Goal: Information Seeking & Learning: Understand process/instructions

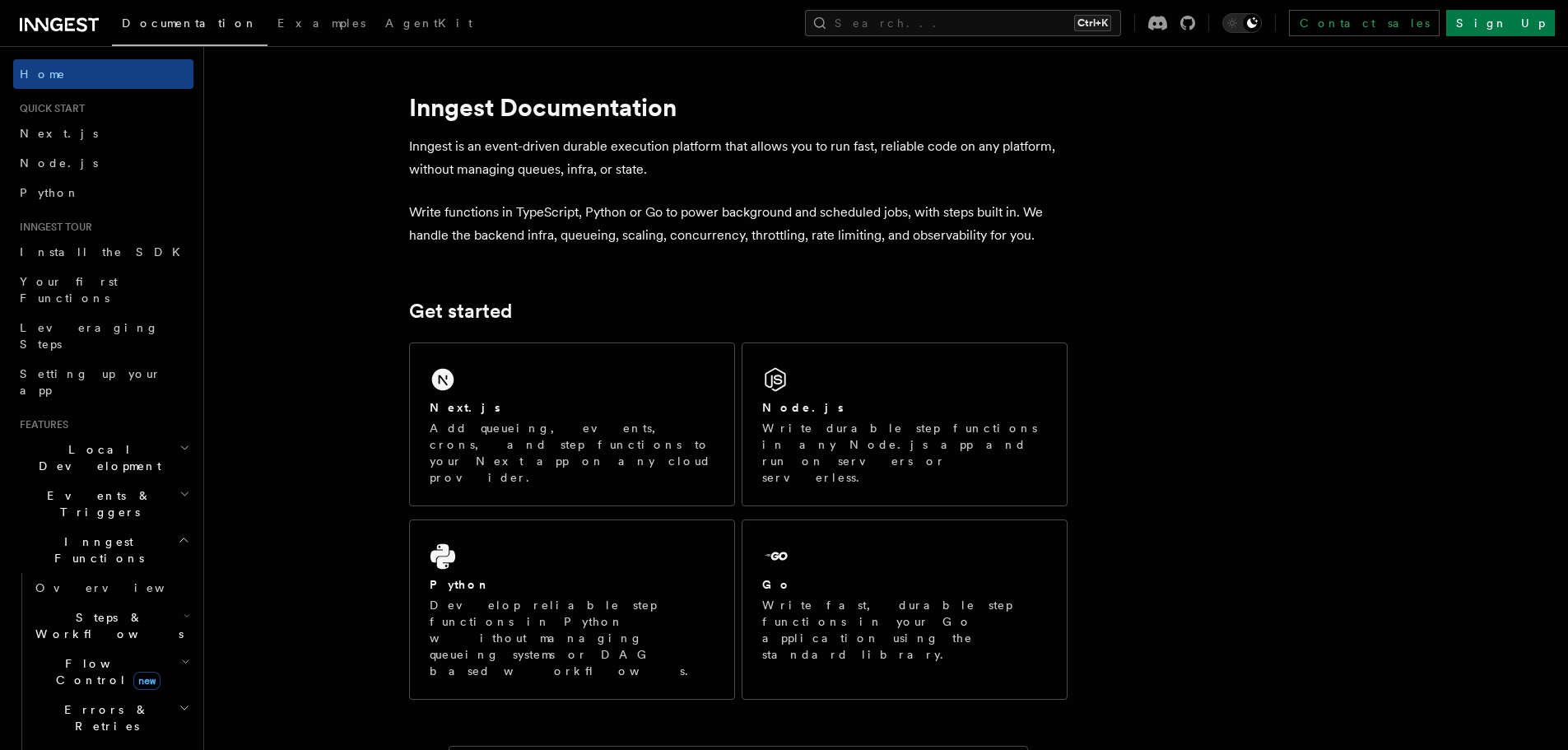
click at [88, 603] on h2 "Steps & Workflows" at bounding box center [110, 625] width 165 height 46
click at [85, 649] on link "Overview" at bounding box center [119, 663] width 149 height 29
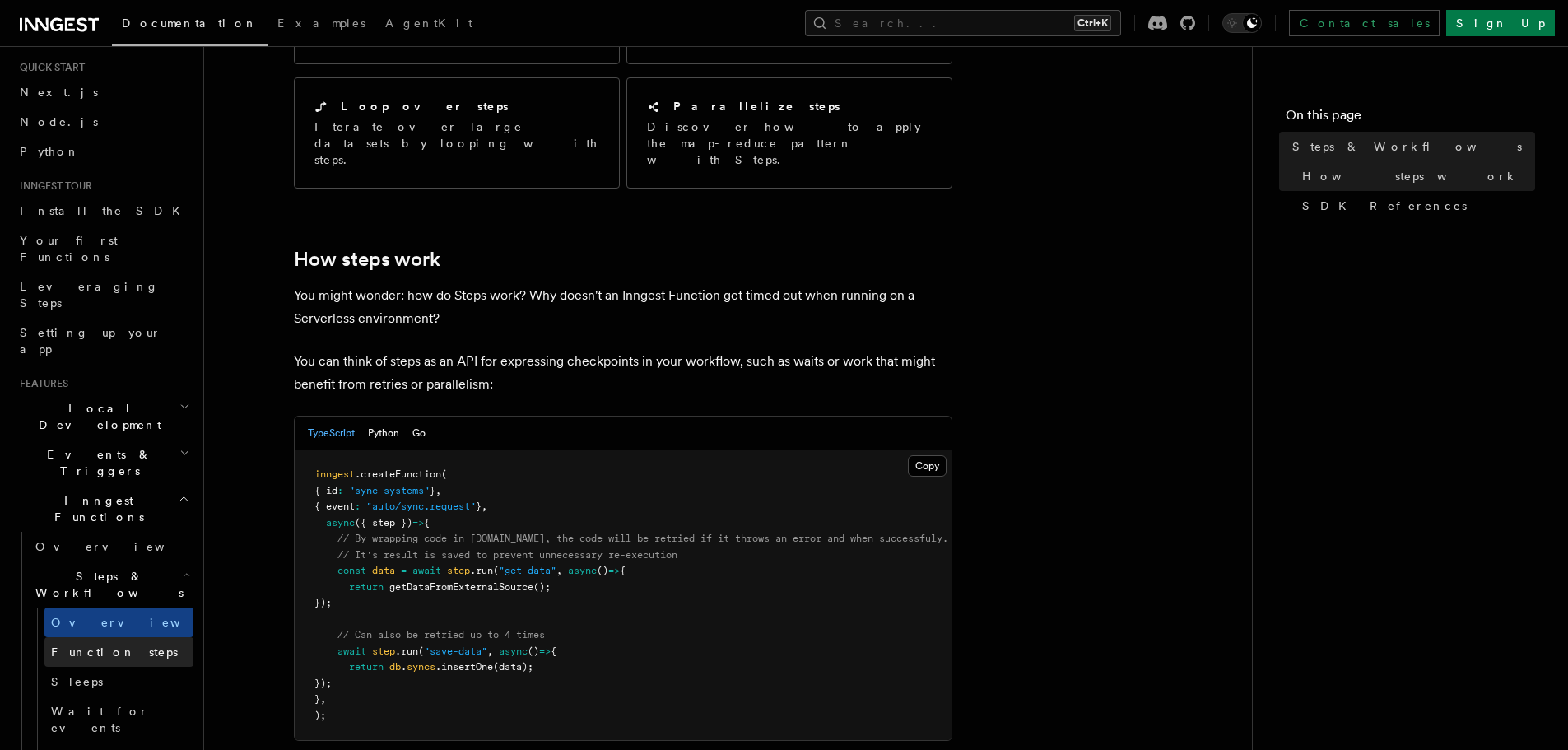
scroll to position [42, 0]
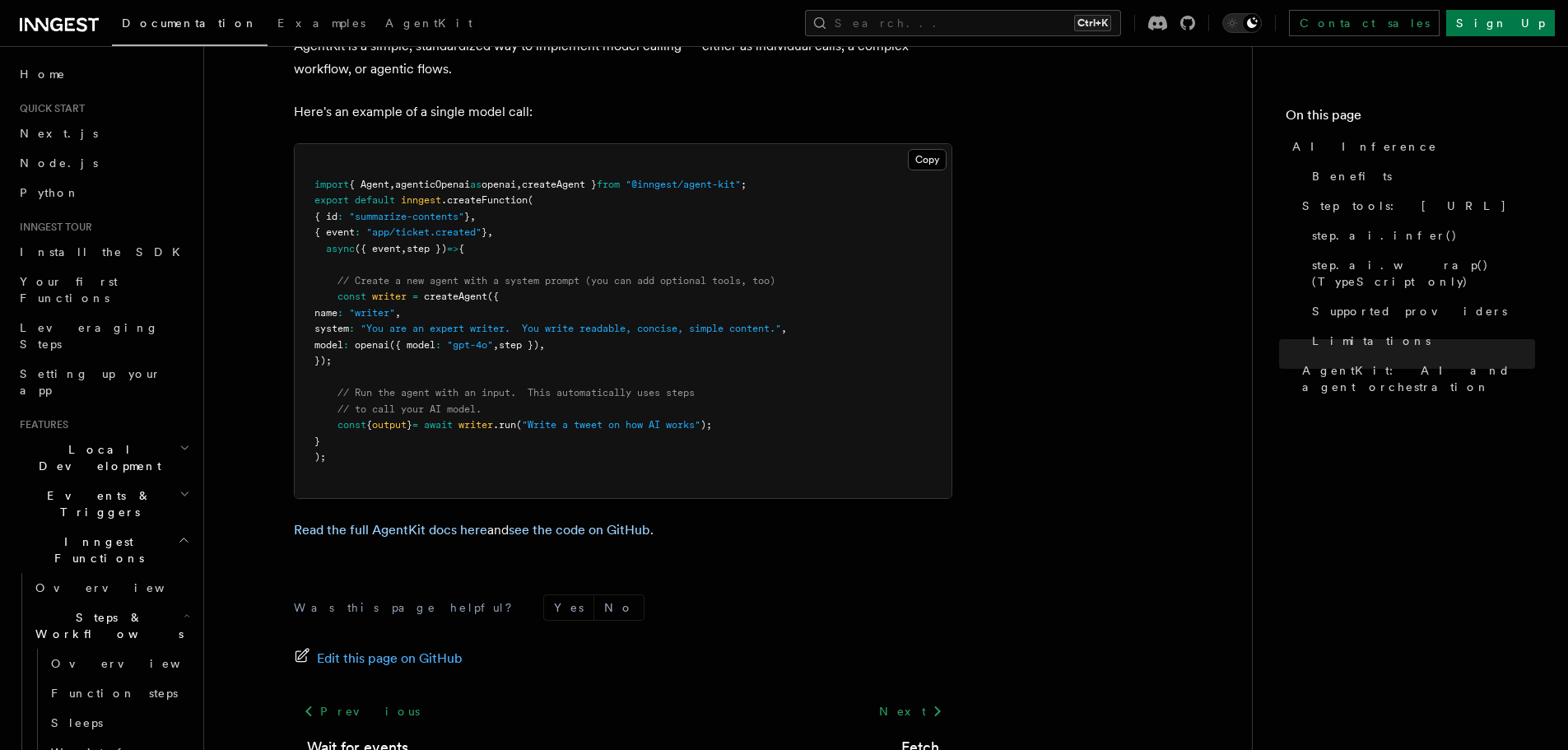
scroll to position [4914, 0]
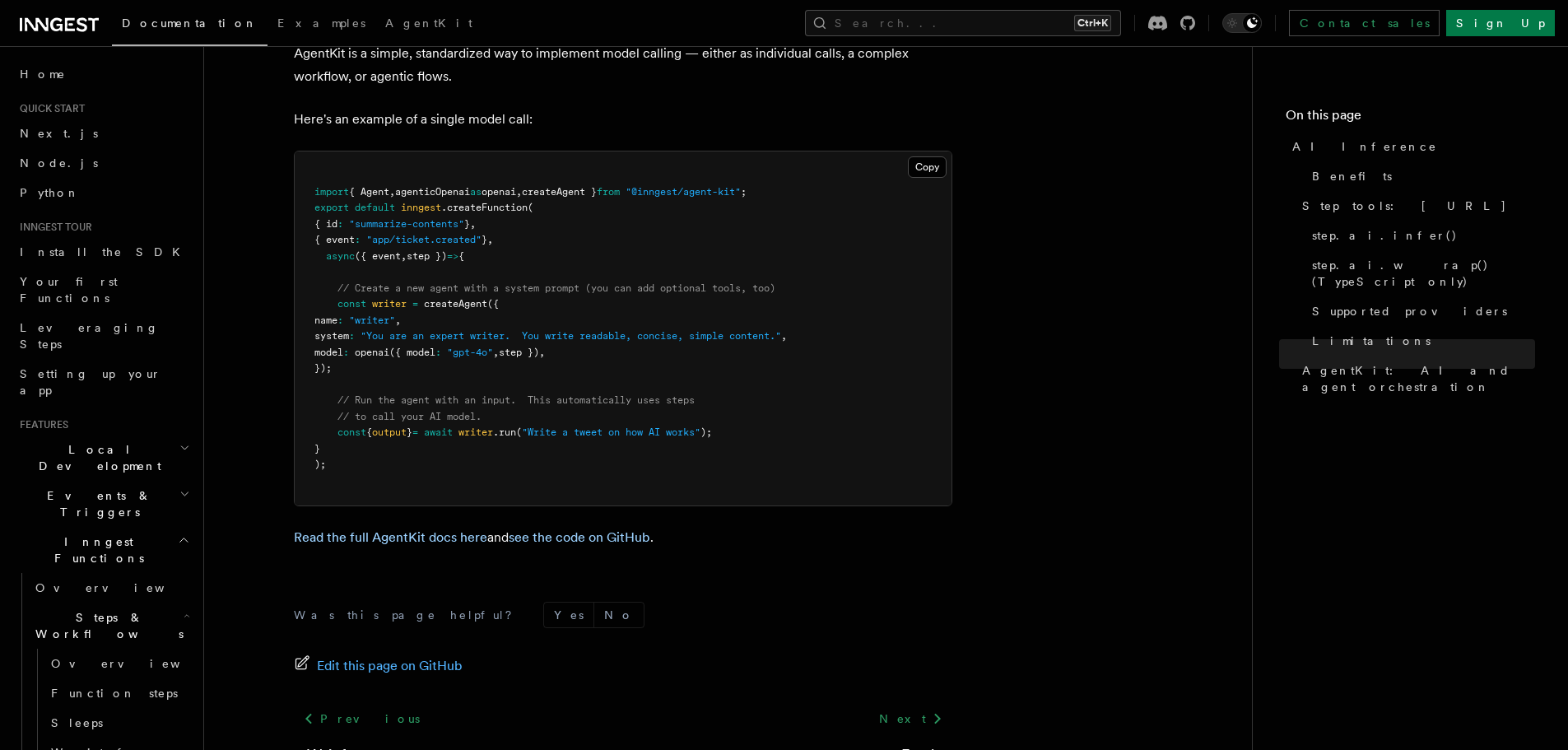
click at [170, 527] on h2 "Inngest Functions" at bounding box center [103, 550] width 180 height 46
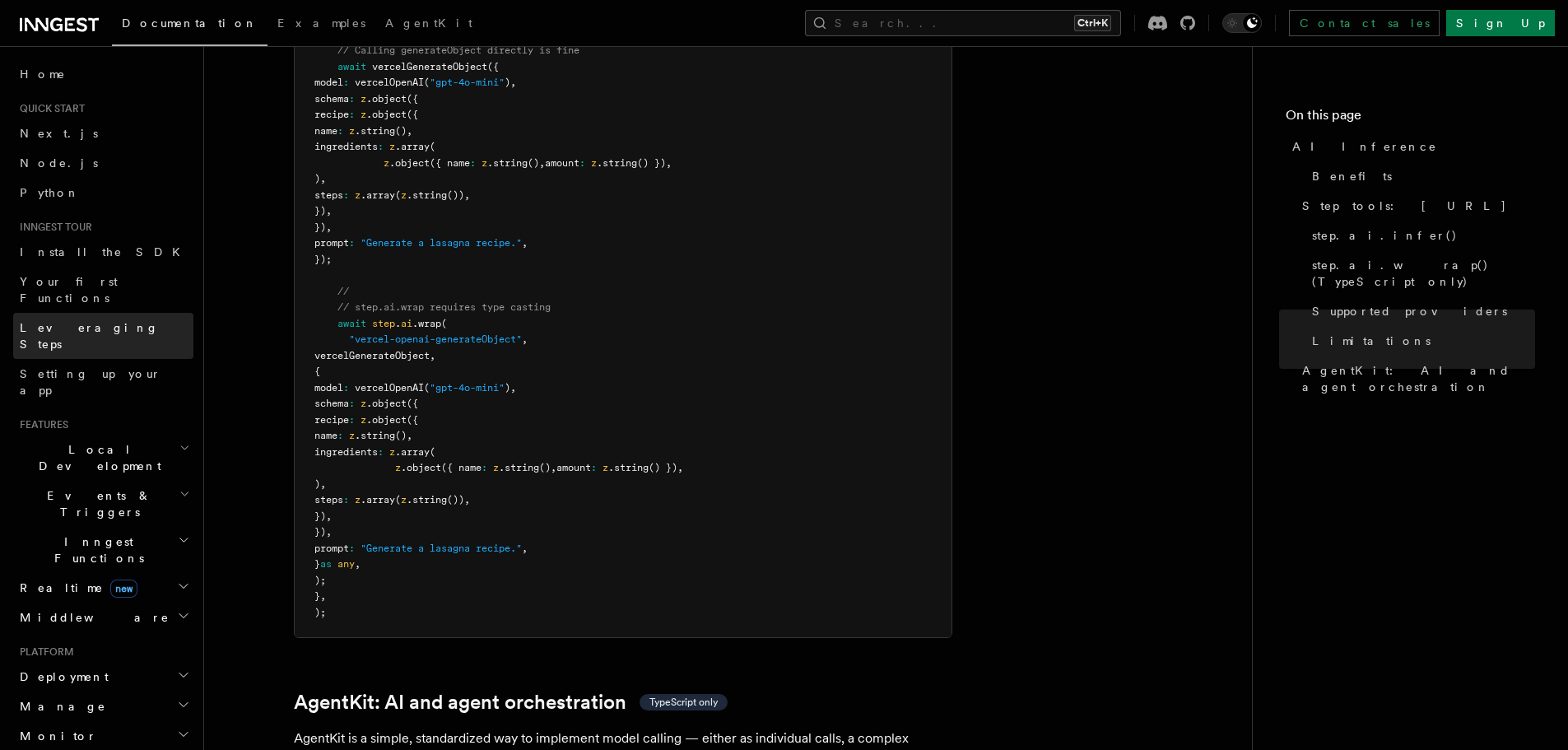
scroll to position [4222, 0]
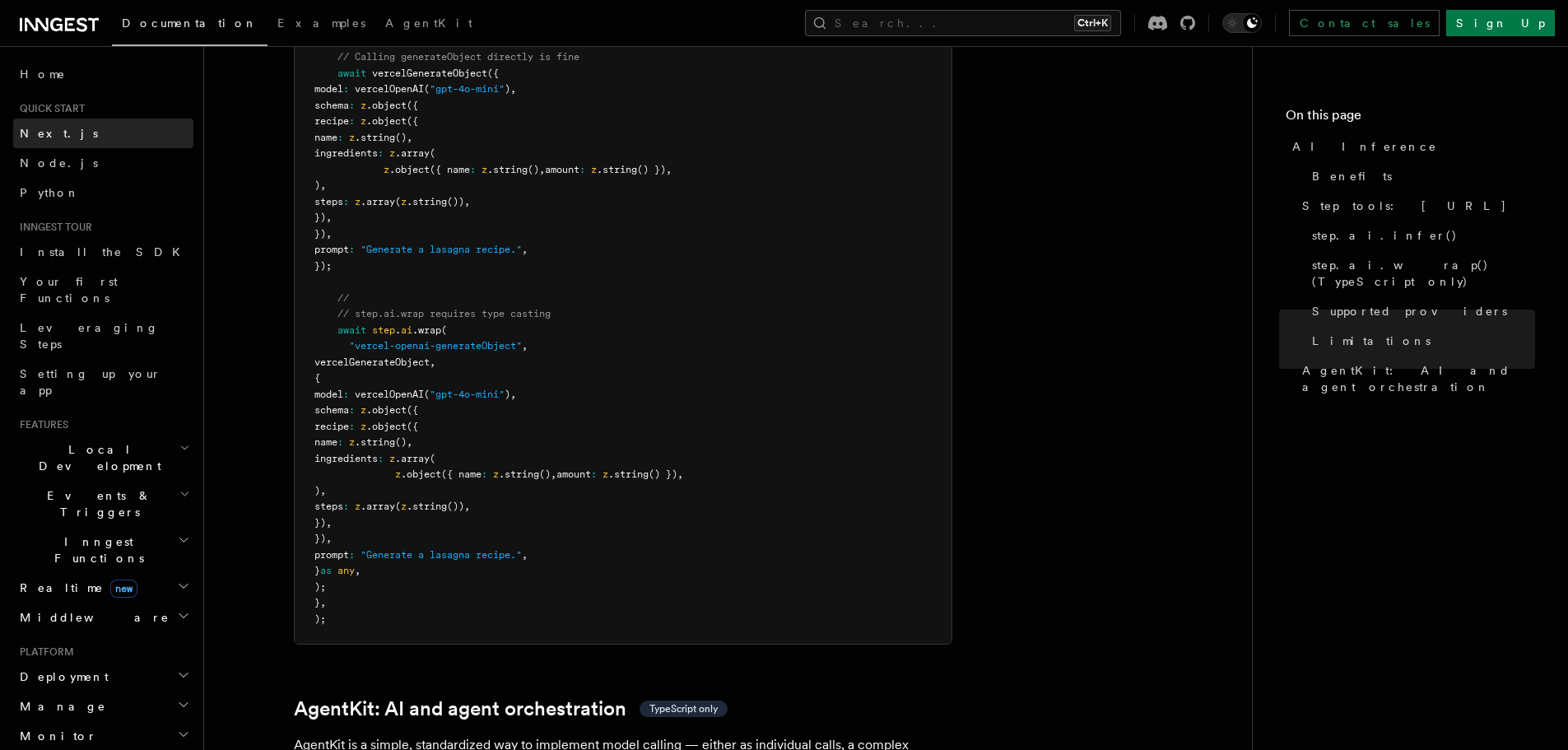
click at [38, 127] on span "Next.js" at bounding box center [59, 134] width 78 height 13
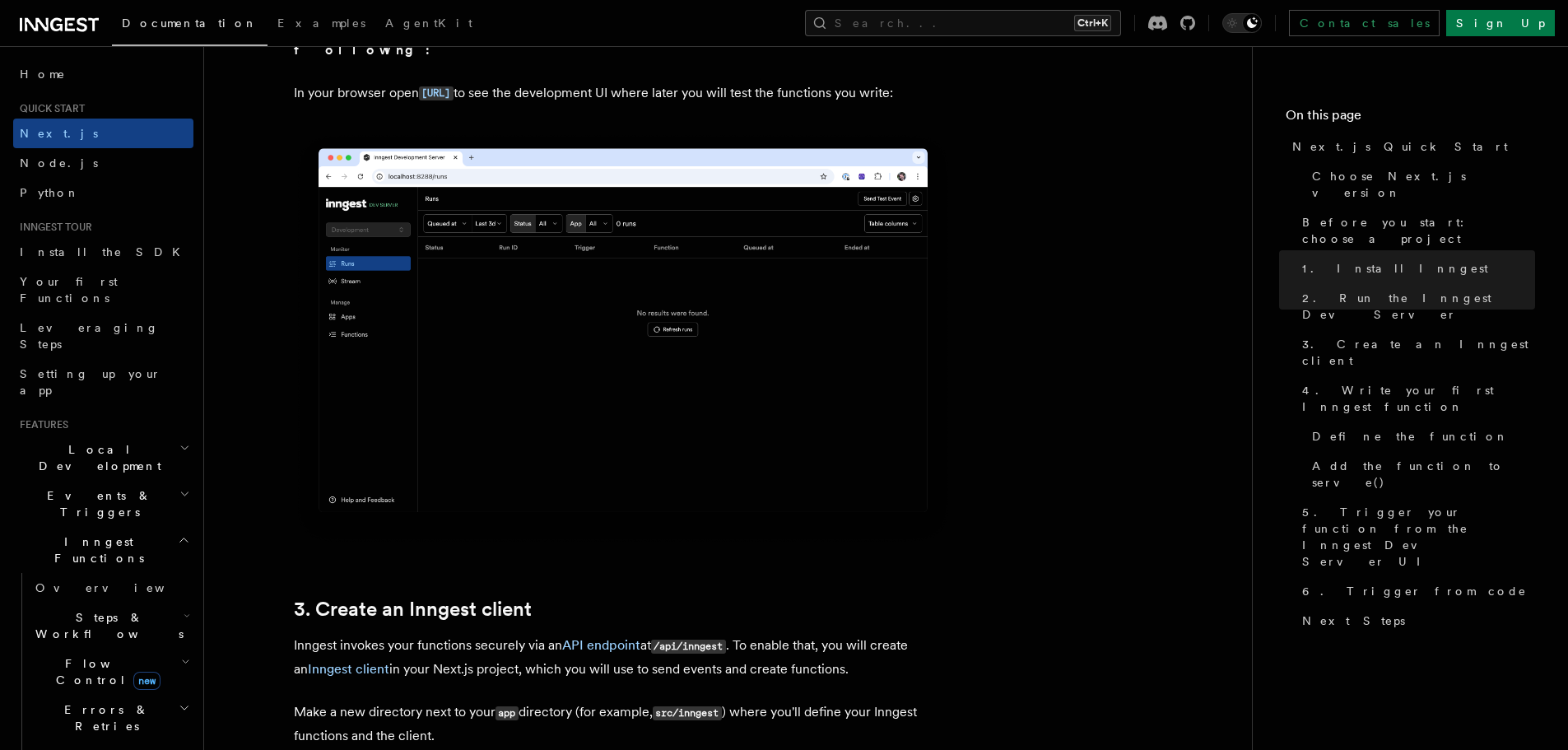
scroll to position [1412, 0]
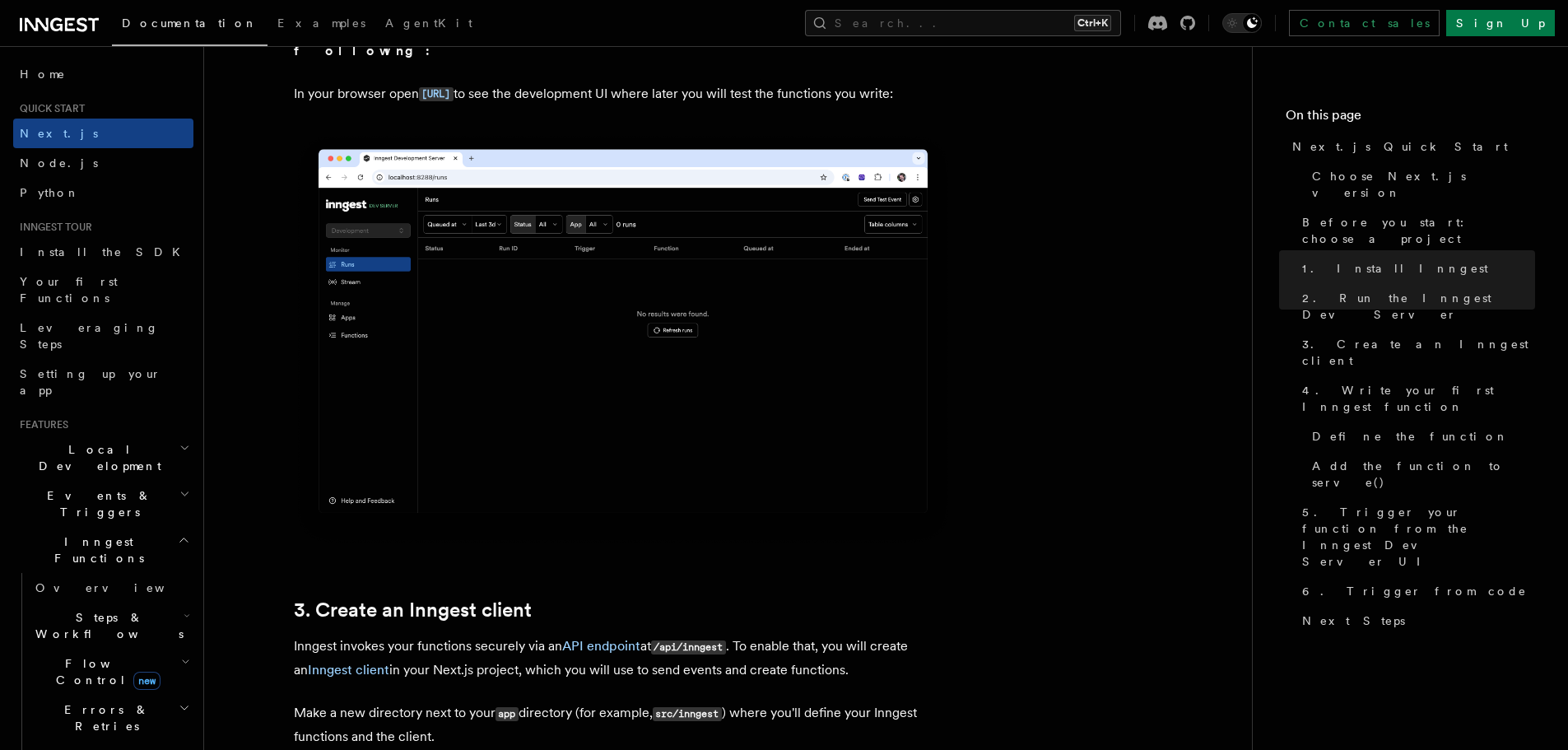
click at [545, 349] on img at bounding box center [623, 339] width 658 height 414
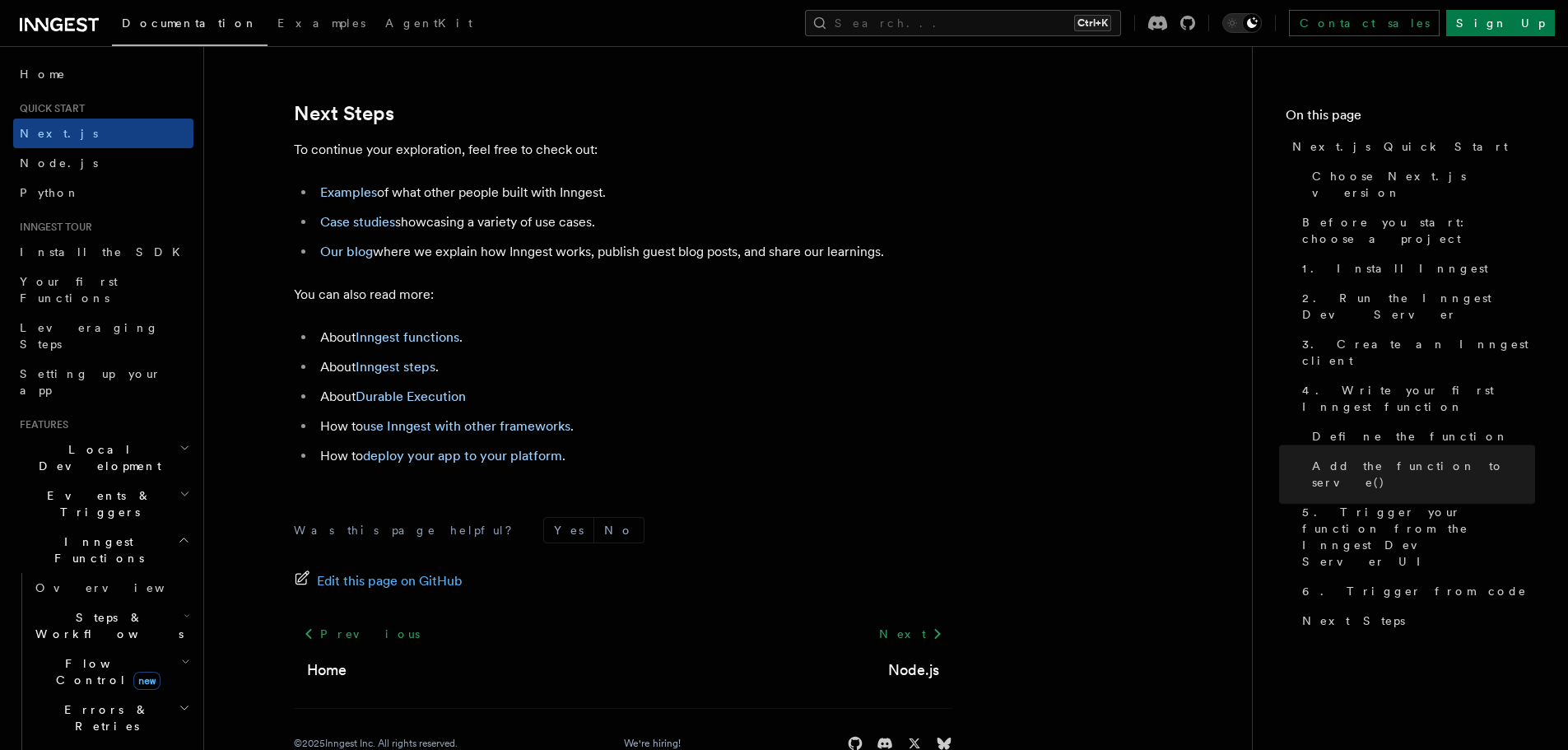
scroll to position [10341, 0]
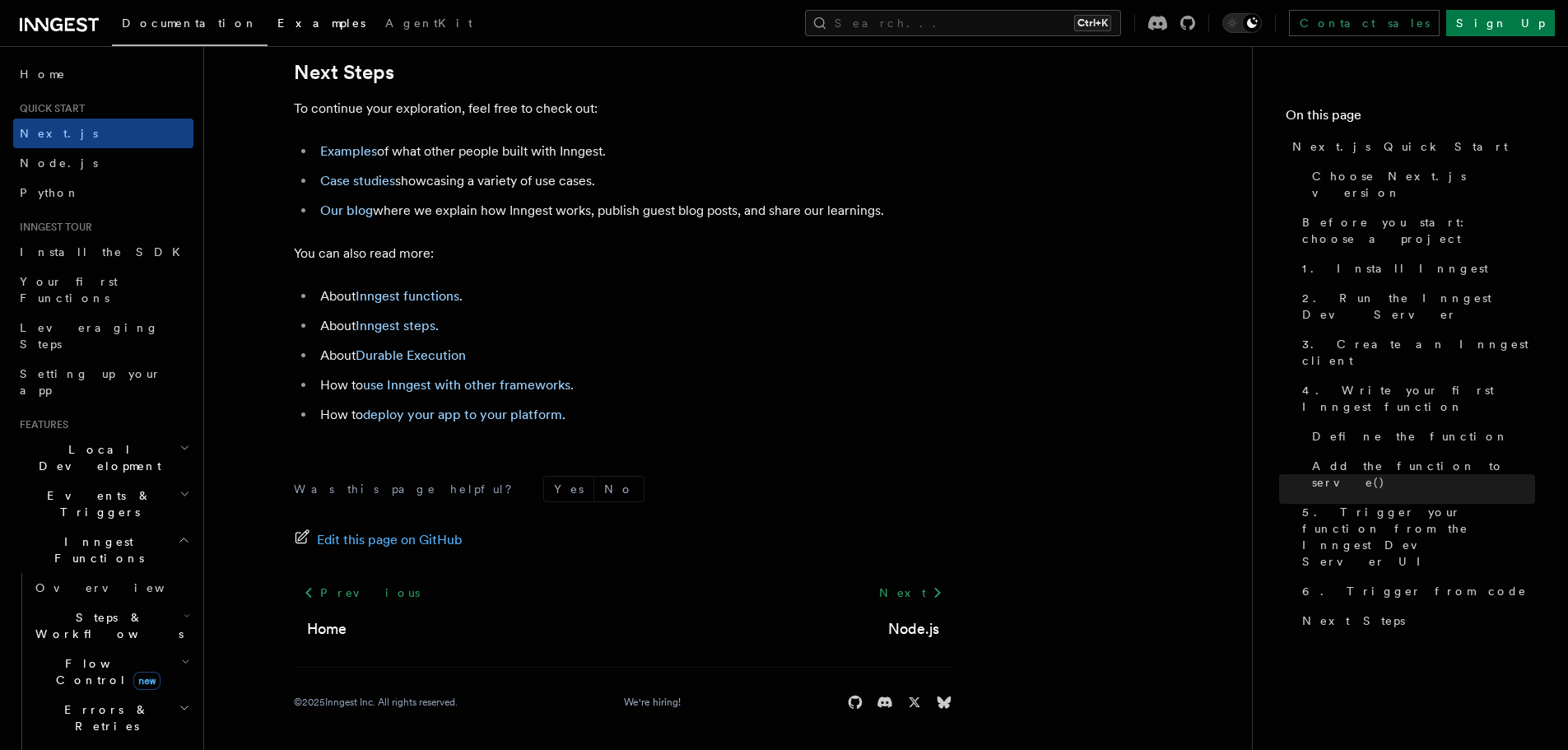
click at [268, 32] on link "Examples" at bounding box center [321, 24] width 108 height 39
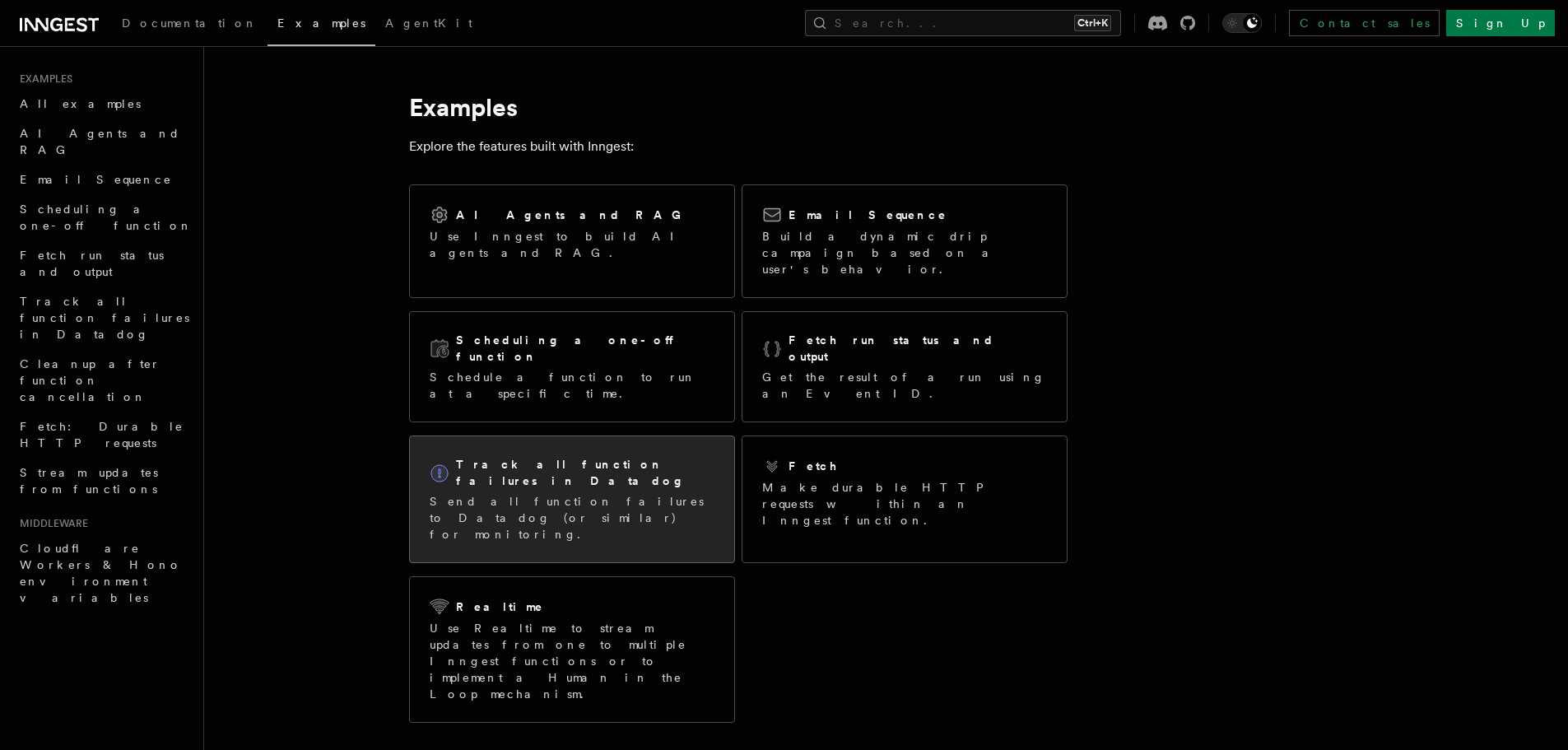
click at [684, 456] on div "Track all function failures in Datadog Send all function failures to Datadog (o…" at bounding box center [572, 499] width 284 height 86
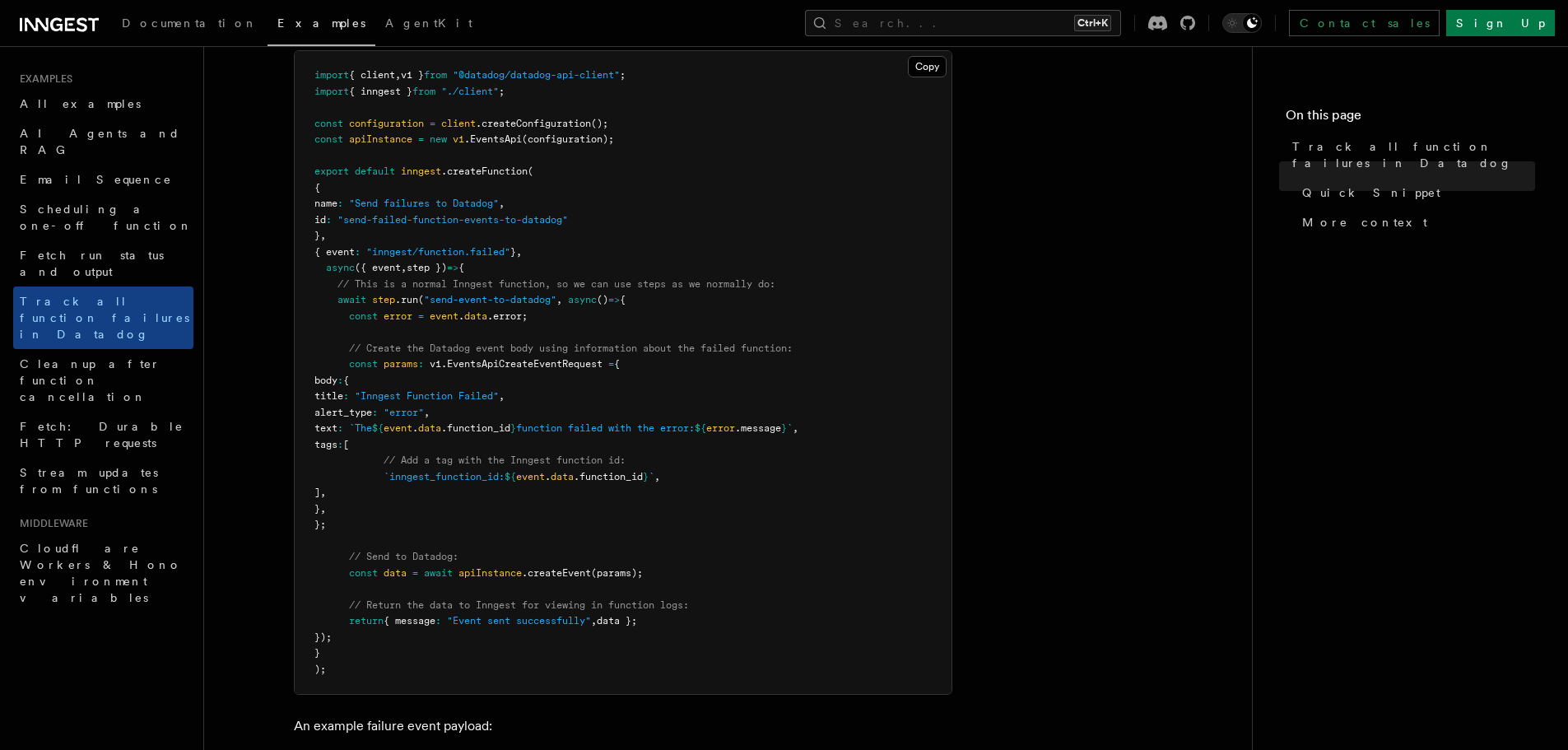
scroll to position [376, 0]
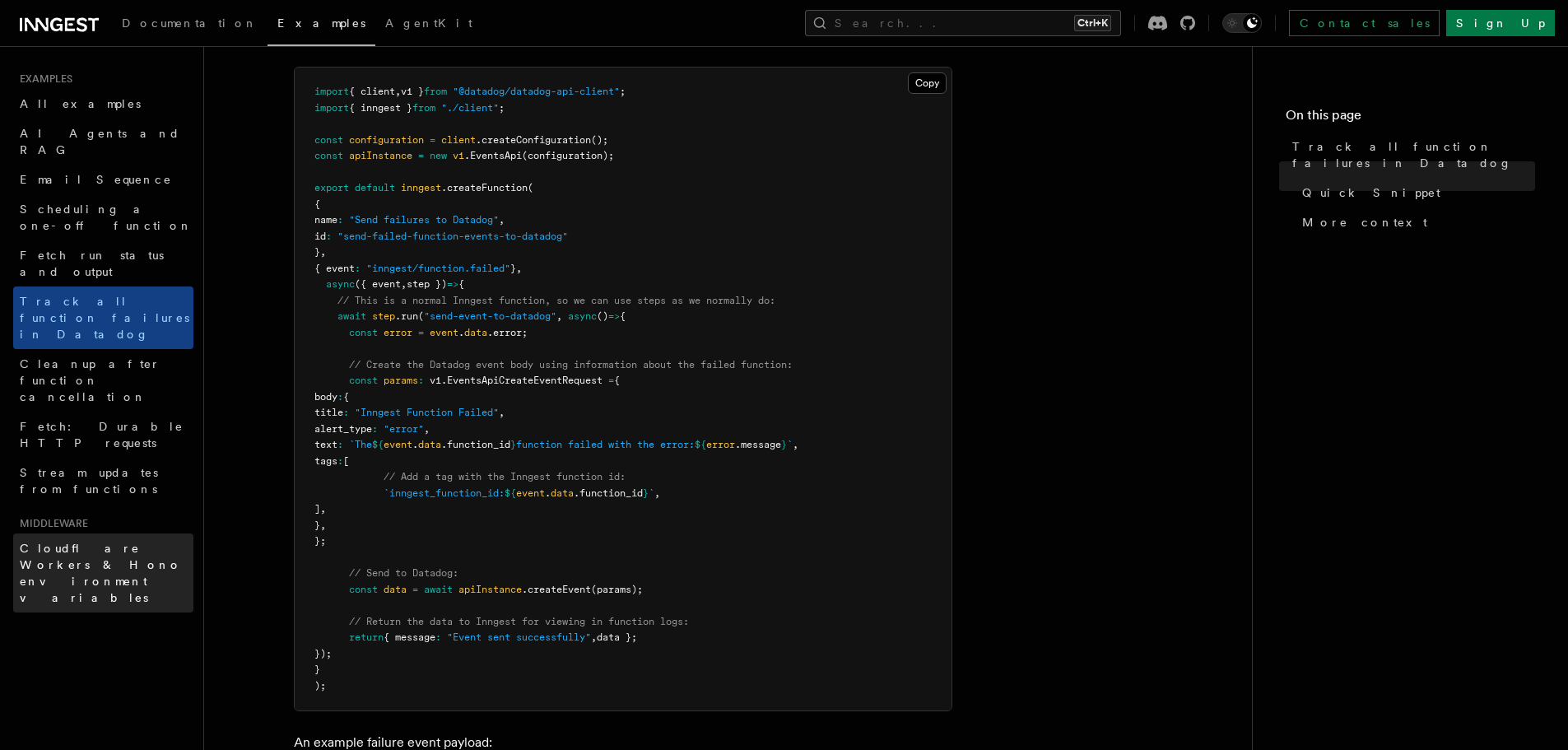
click at [110, 542] on span "Cloudflare Workers & Hono environment variables" at bounding box center [101, 573] width 162 height 63
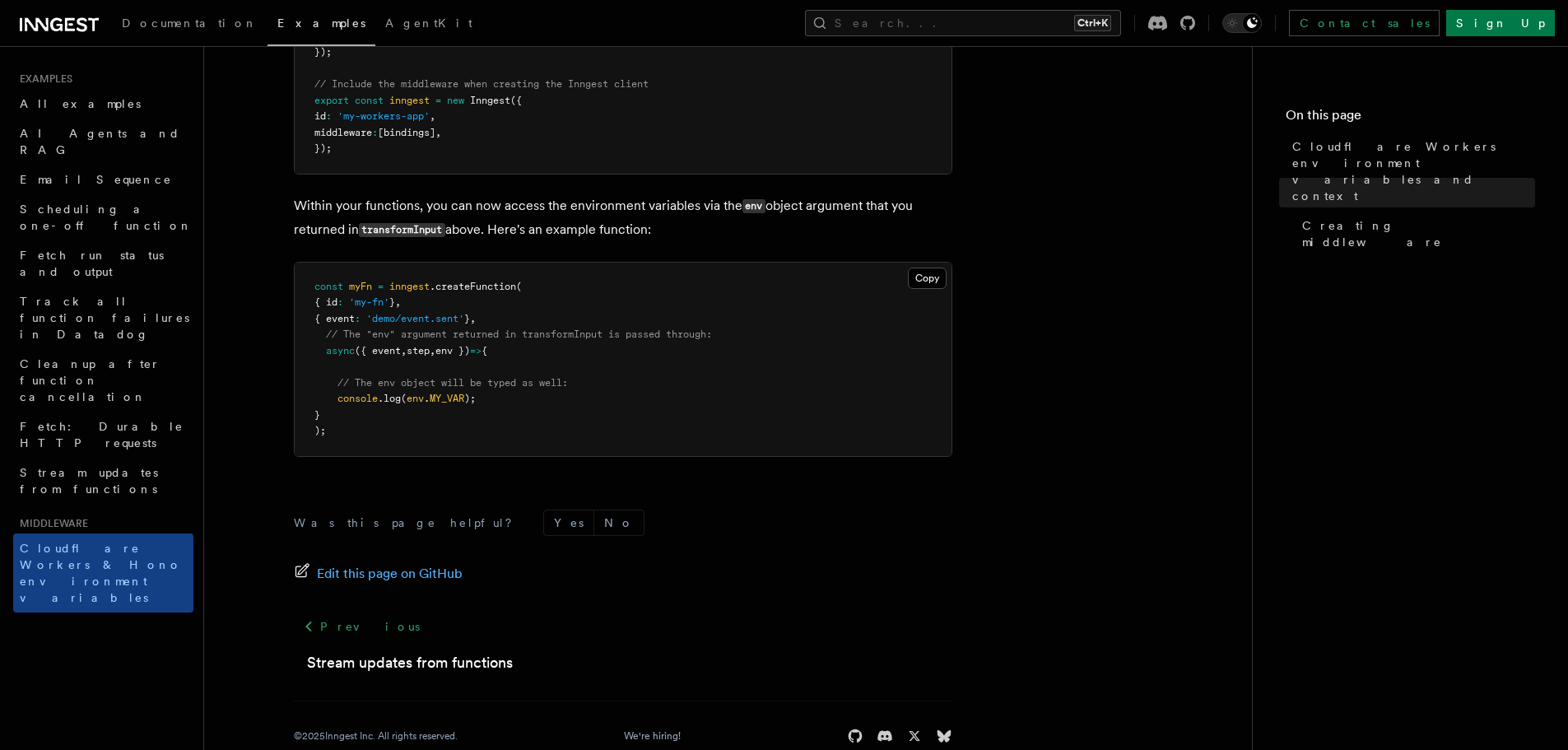
scroll to position [987, 0]
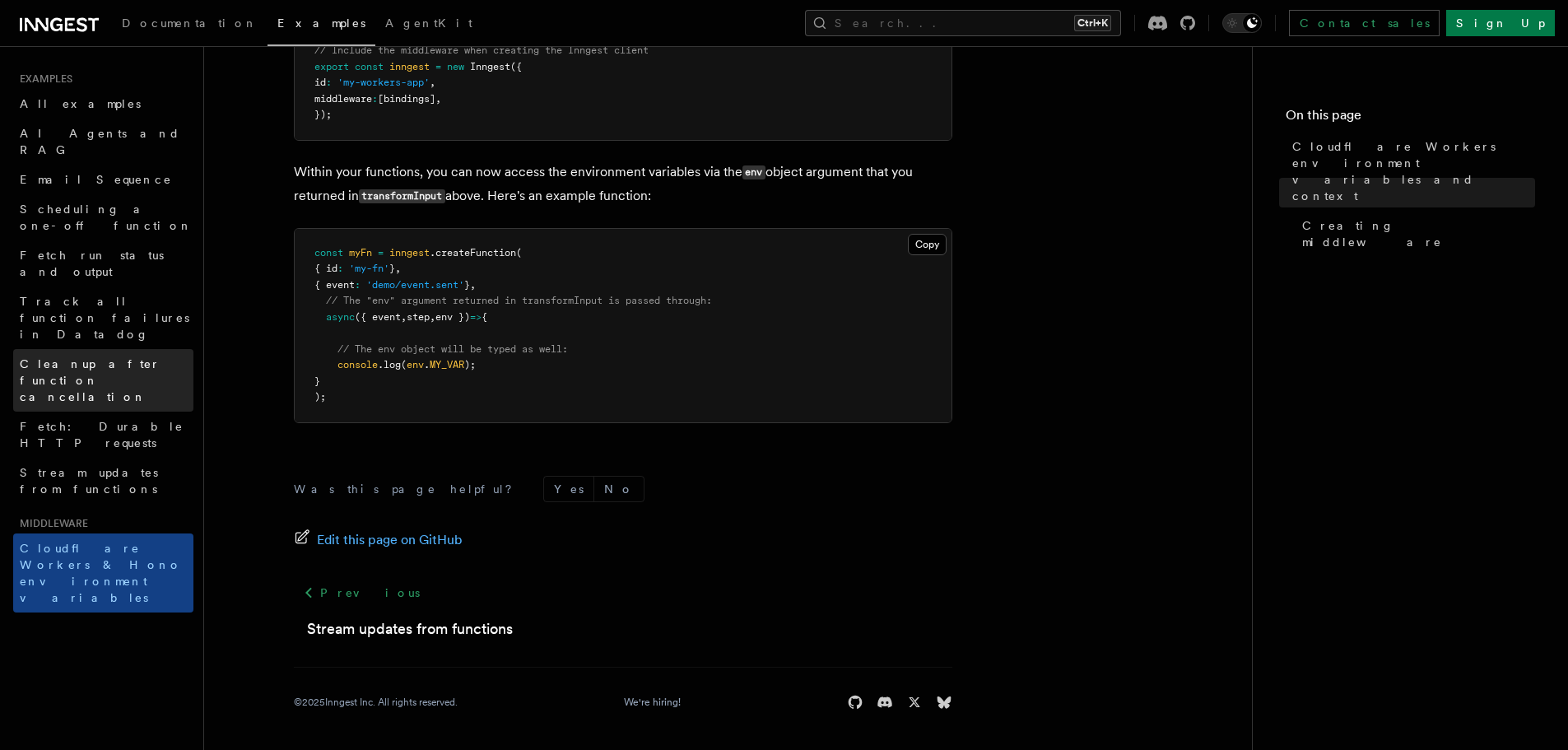
click at [112, 357] on span "Cleanup after function cancellation" at bounding box center [90, 380] width 141 height 46
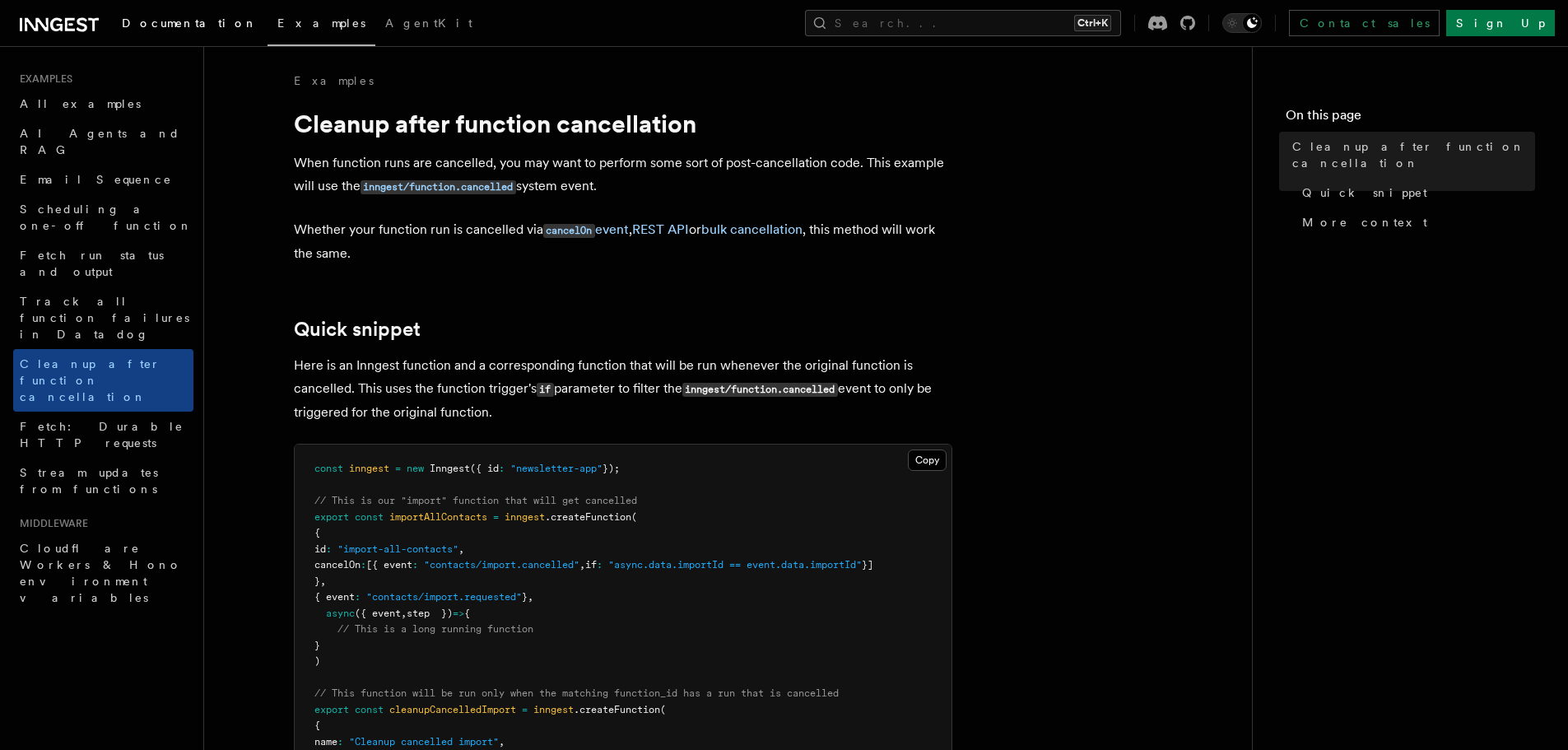
click at [181, 13] on link "Documentation" at bounding box center [190, 24] width 156 height 39
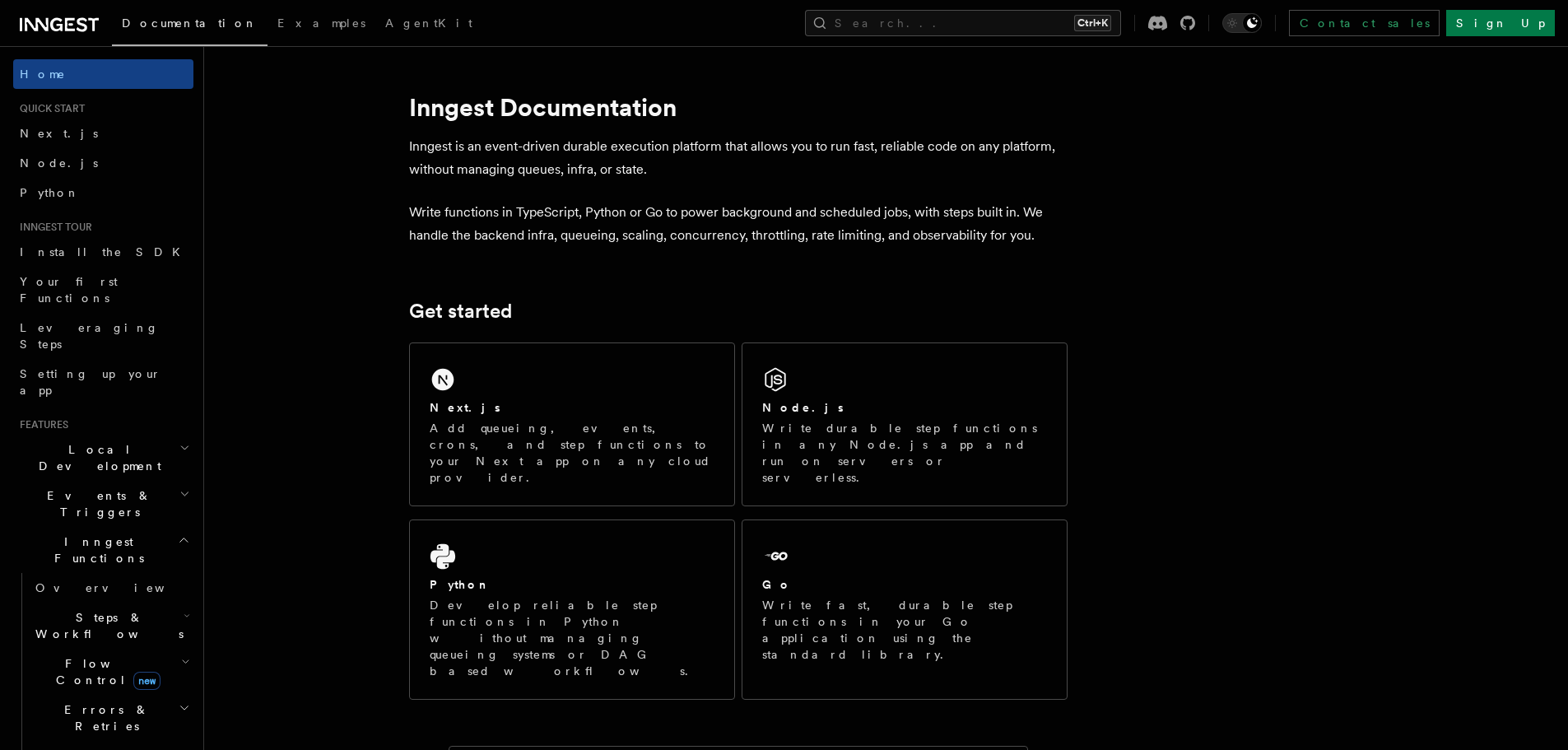
click at [171, 527] on h2 "Inngest Functions" at bounding box center [103, 550] width 180 height 46
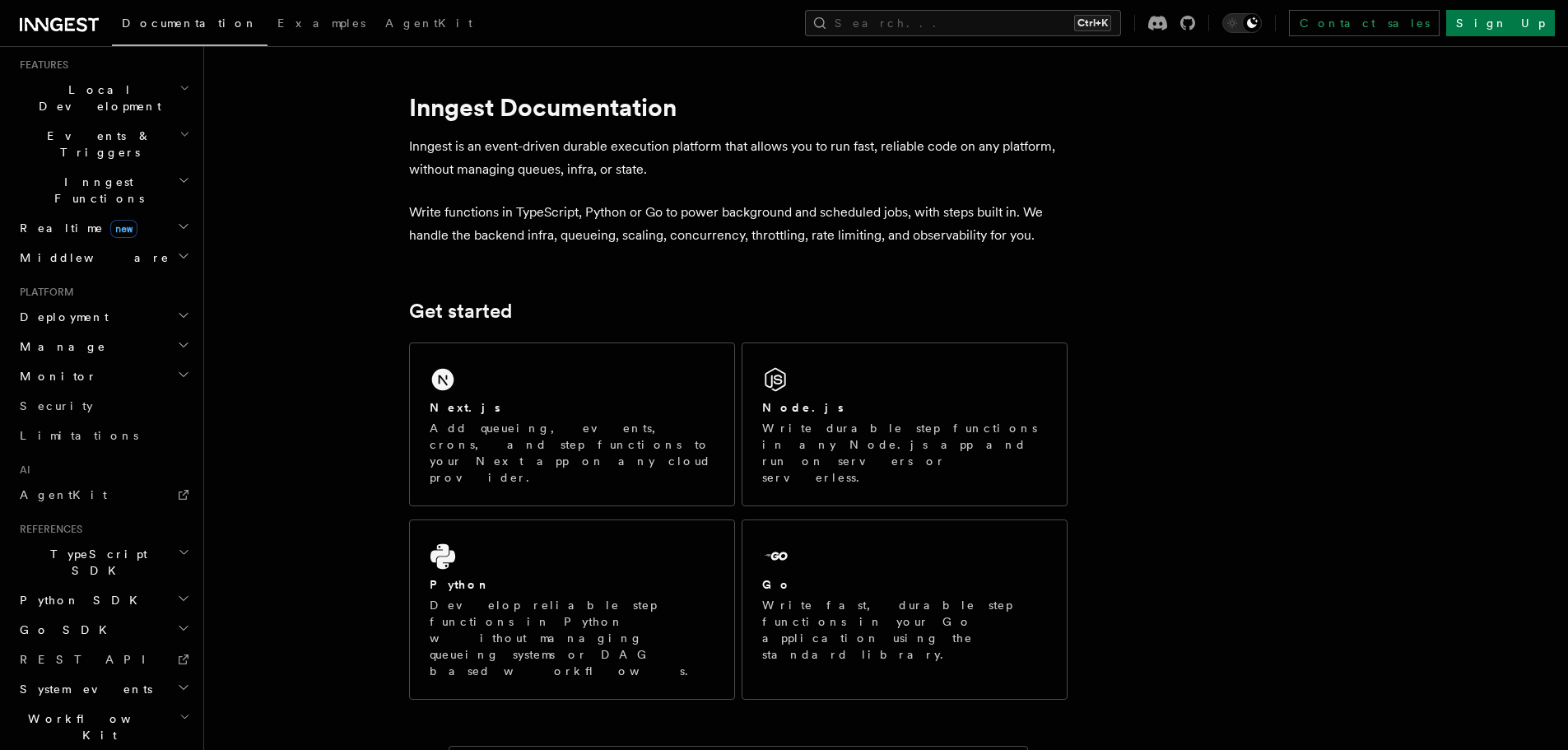
click at [160, 675] on h2 "System events" at bounding box center [103, 689] width 180 height 29
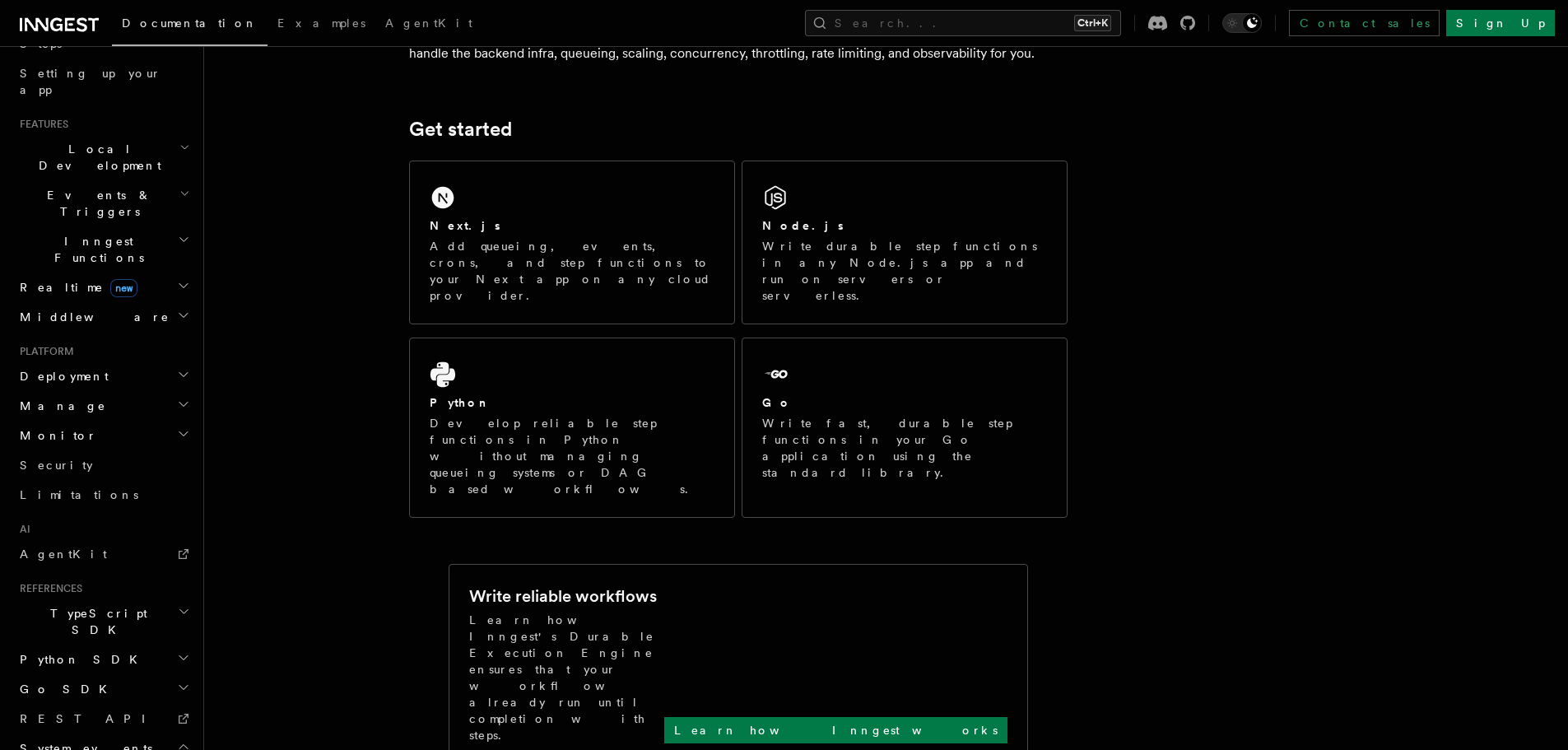
scroll to position [260, 0]
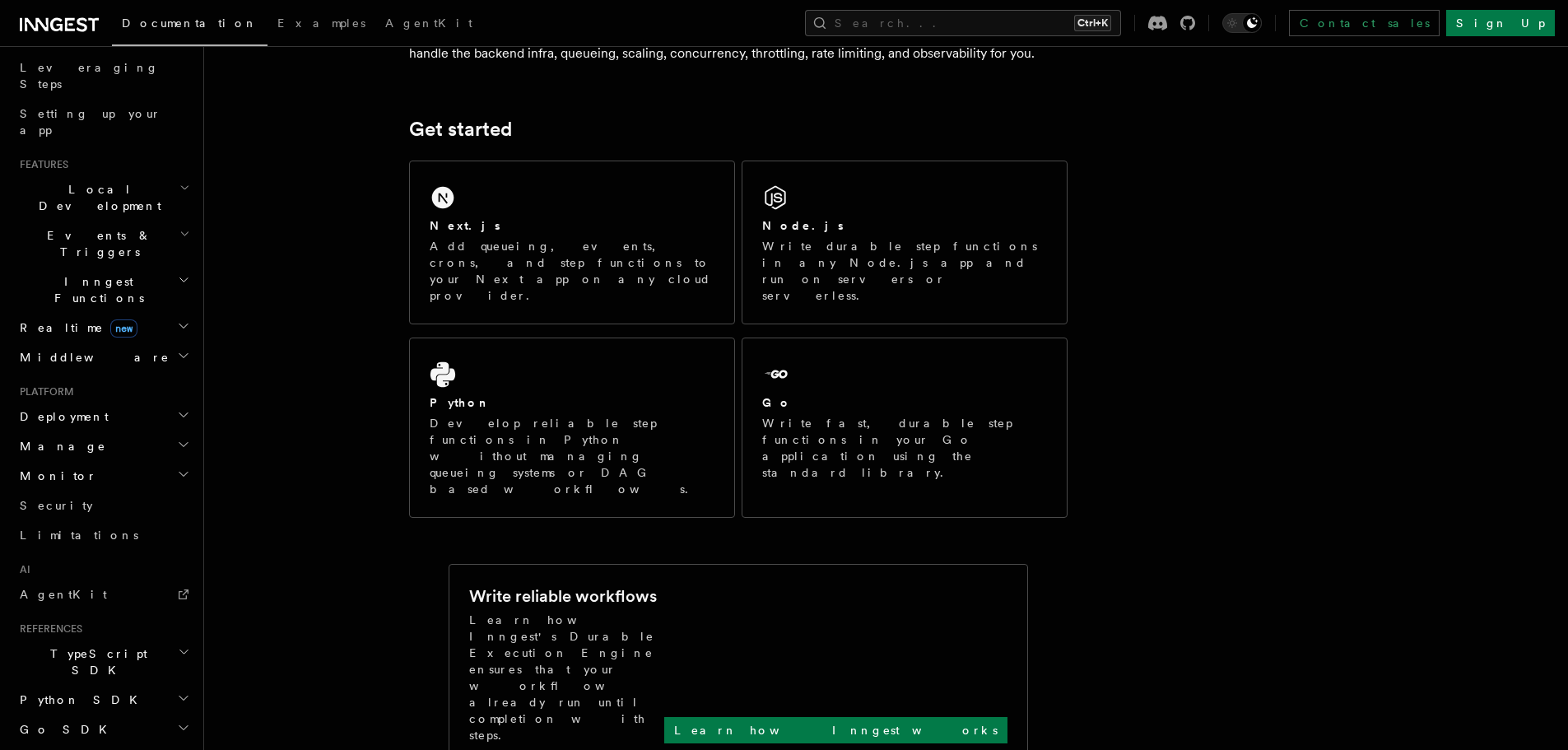
click at [144, 402] on h2 "Deployment" at bounding box center [103, 416] width 180 height 29
click at [178, 596] on h2 "Cloud Providers Setup" at bounding box center [110, 627] width 165 height 63
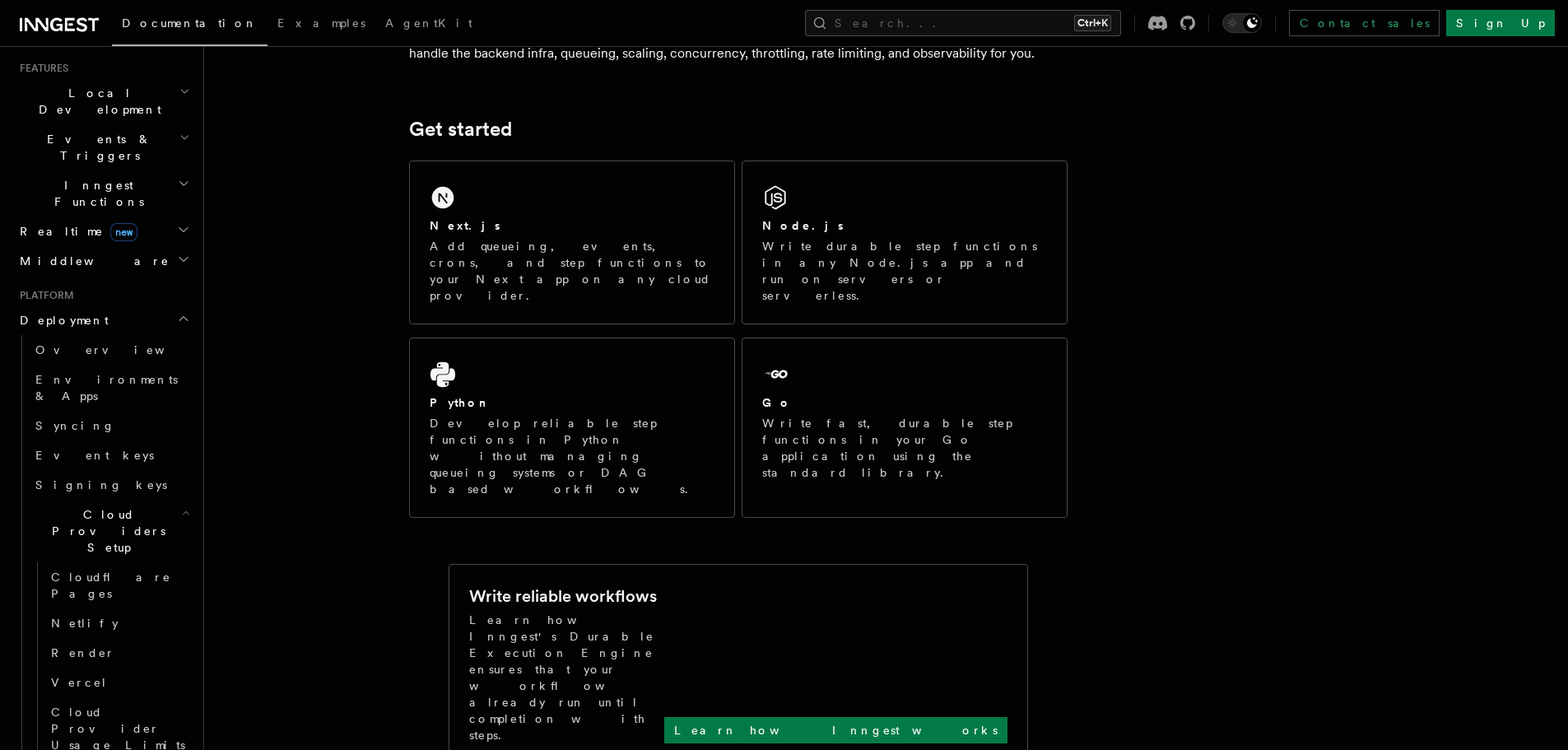
scroll to position [372, 0]
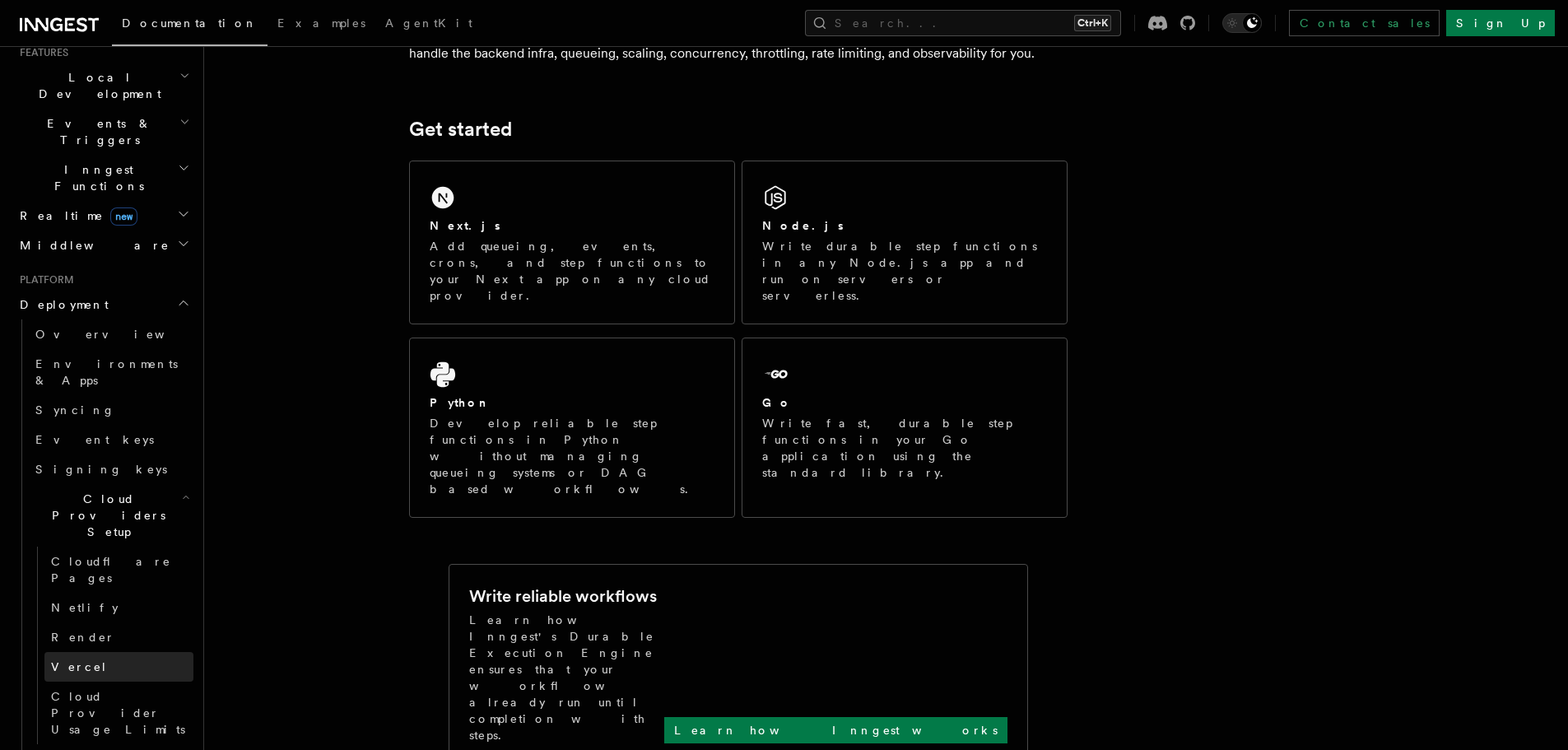
click at [116, 652] on link "Vercel" at bounding box center [119, 666] width 149 height 29
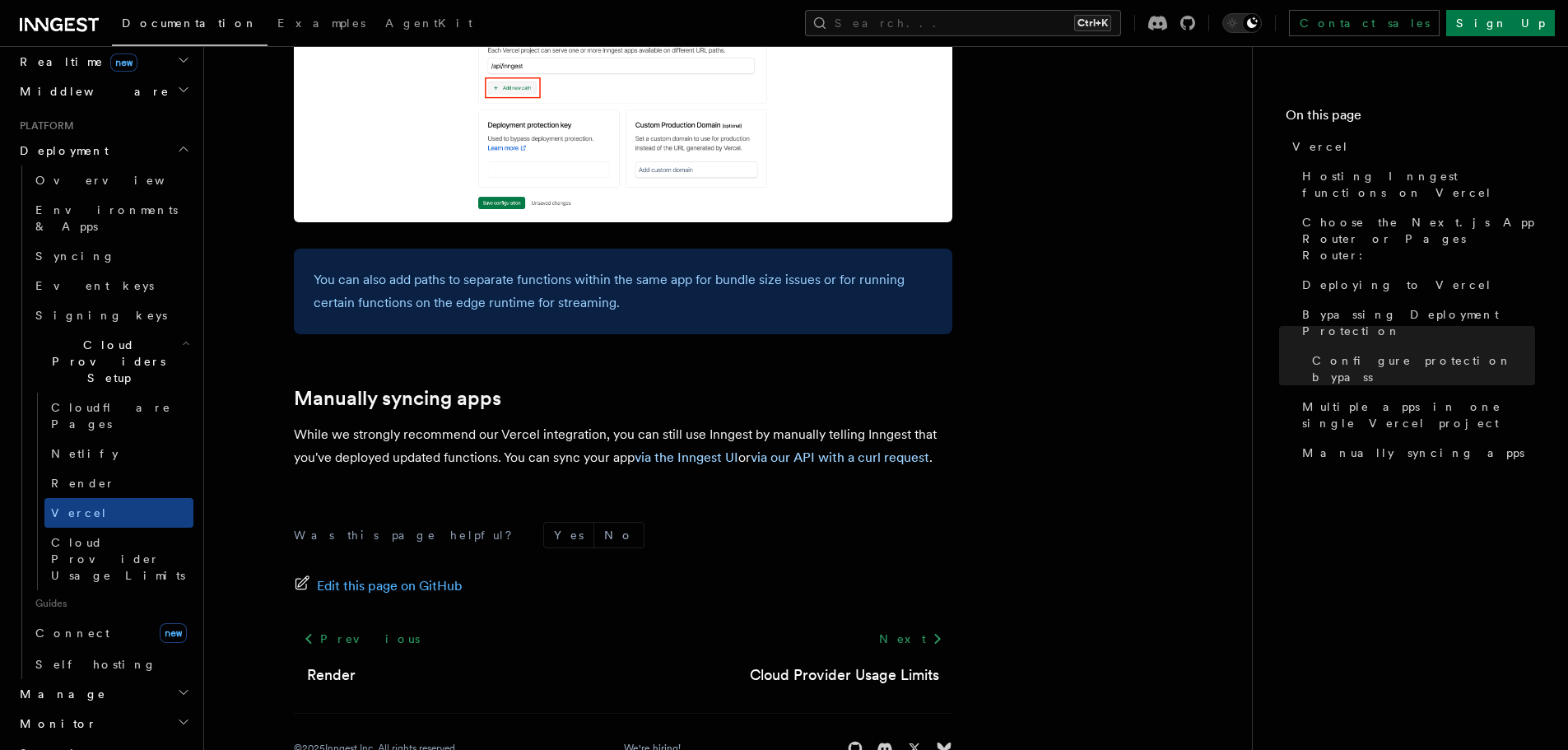
scroll to position [787, 0]
click at [126, 646] on link "Self hosting" at bounding box center [110, 660] width 165 height 29
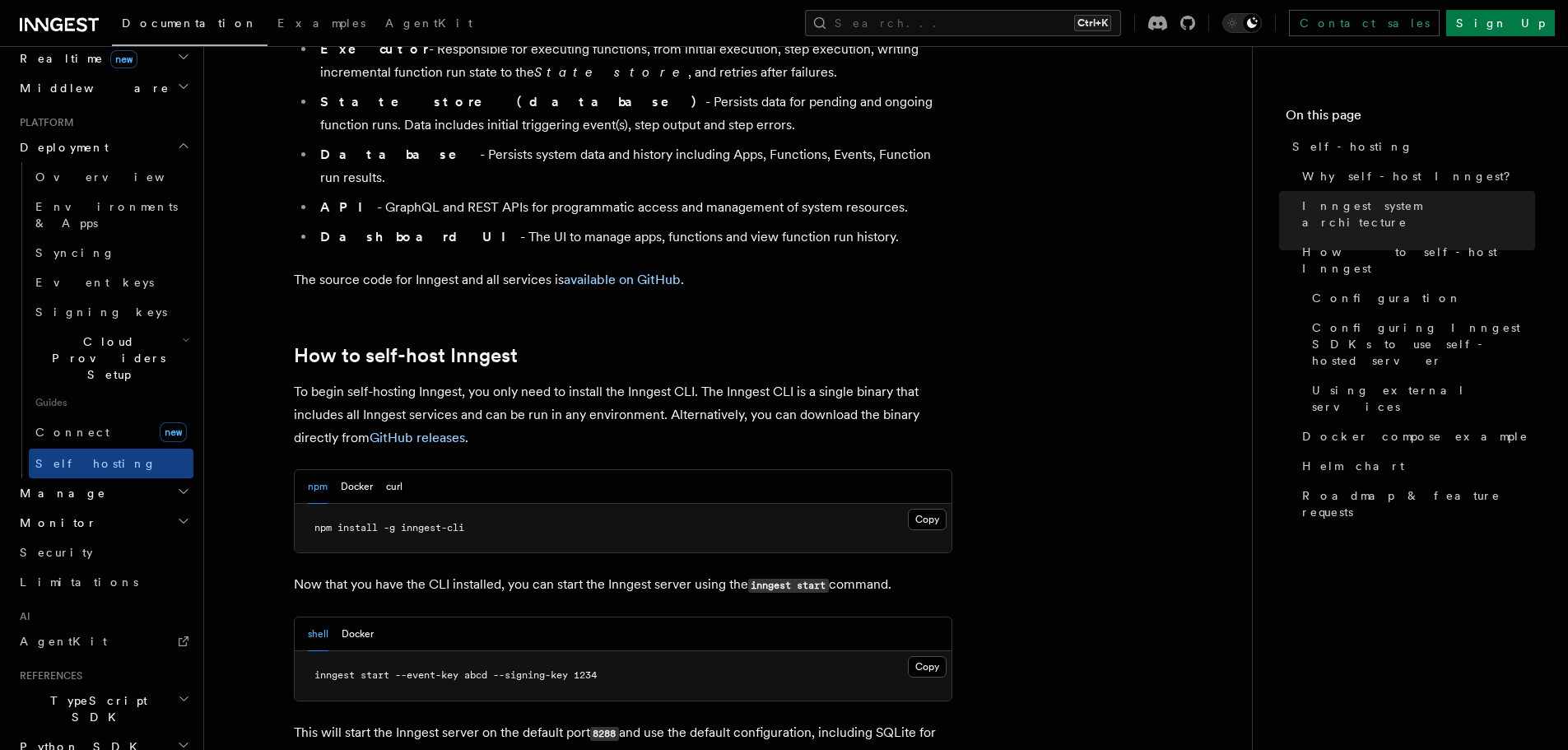
scroll to position [1386, 0]
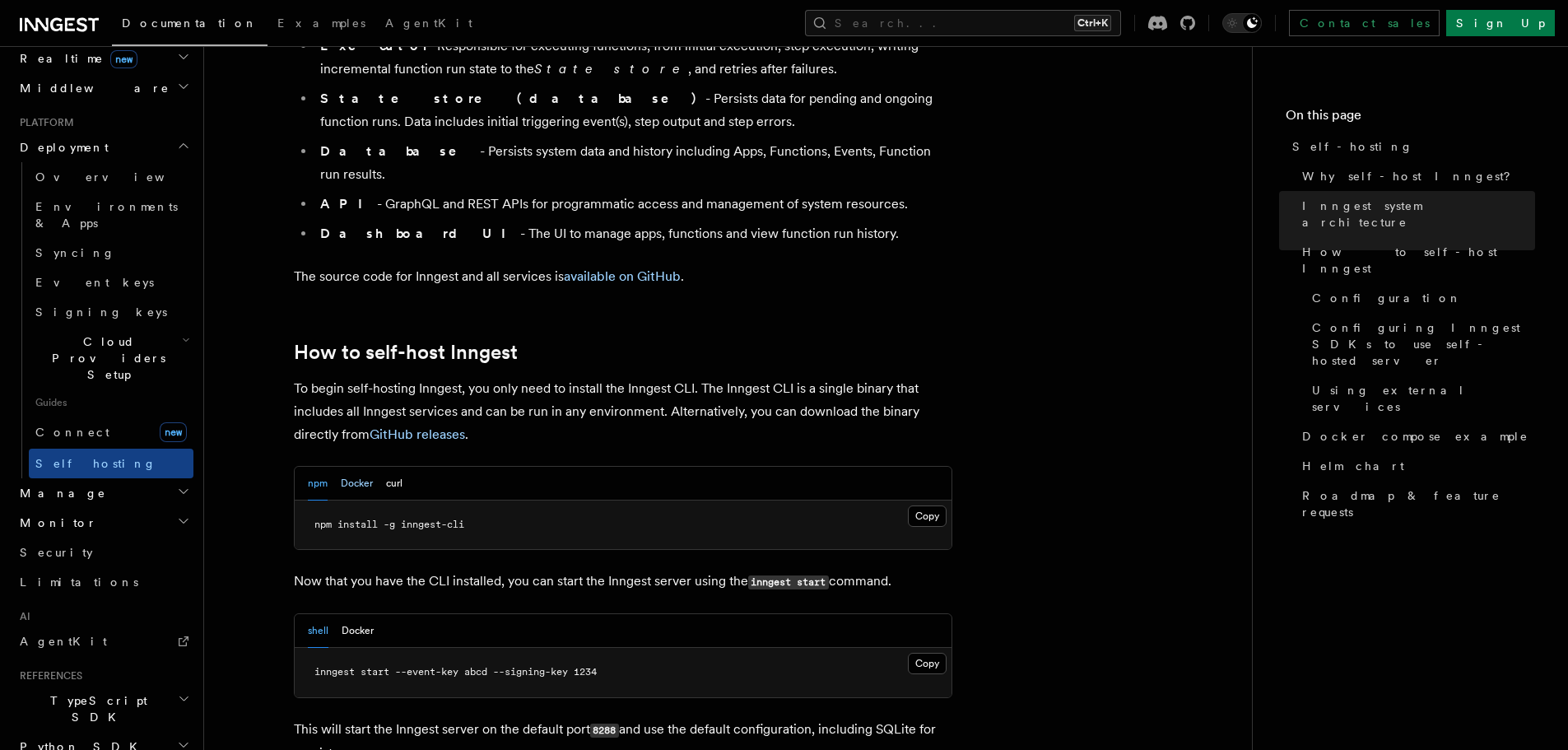
click at [366, 467] on button "Docker" at bounding box center [356, 484] width 32 height 33
click at [323, 467] on button "npm" at bounding box center [318, 484] width 20 height 33
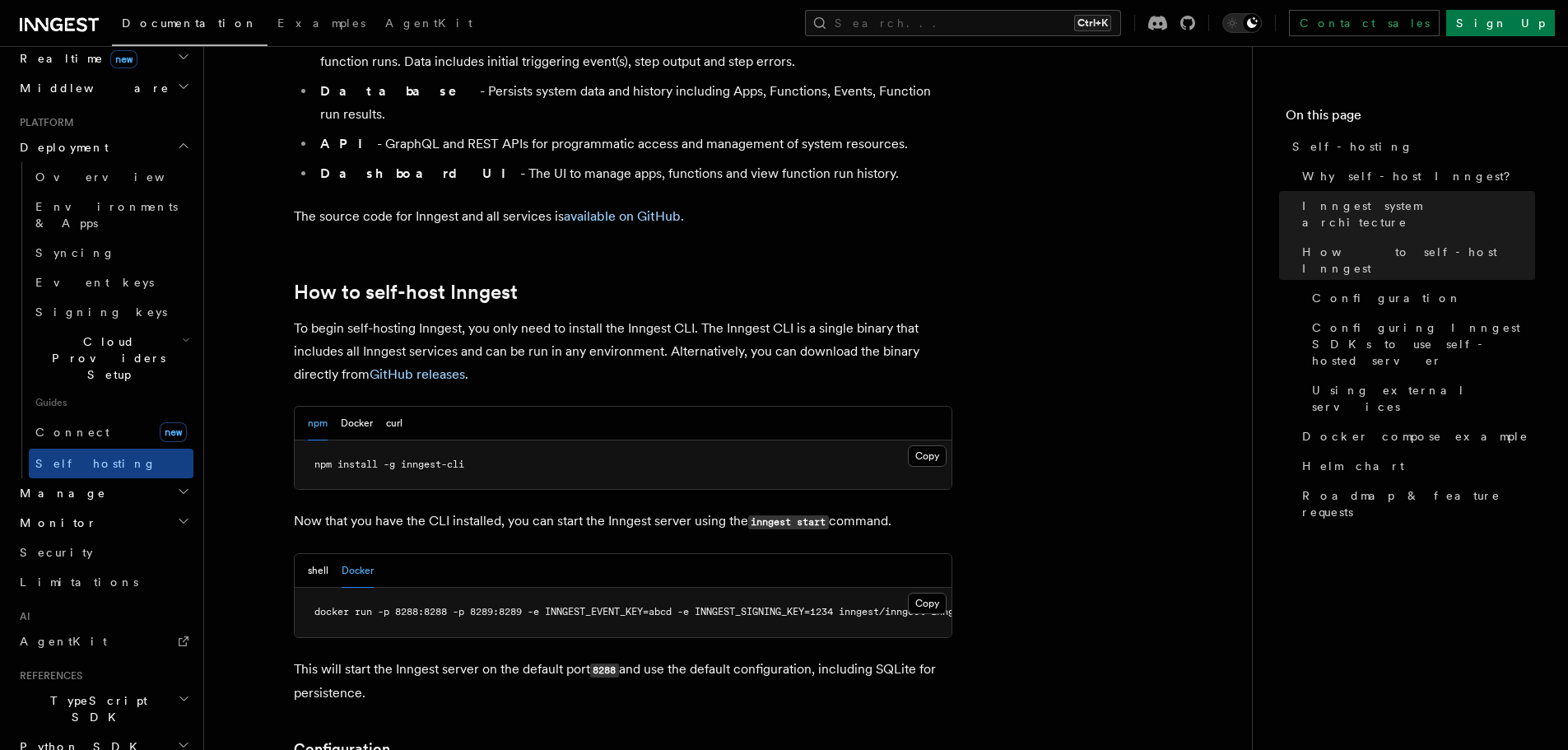
click at [330, 554] on div "shell Docker" at bounding box center [341, 571] width 66 height 33
click at [325, 554] on button "shell" at bounding box center [318, 571] width 21 height 33
click at [363, 554] on button "Docker" at bounding box center [357, 571] width 32 height 33
click at [324, 554] on button "shell" at bounding box center [318, 571] width 21 height 33
click at [318, 407] on button "npm" at bounding box center [318, 424] width 20 height 33
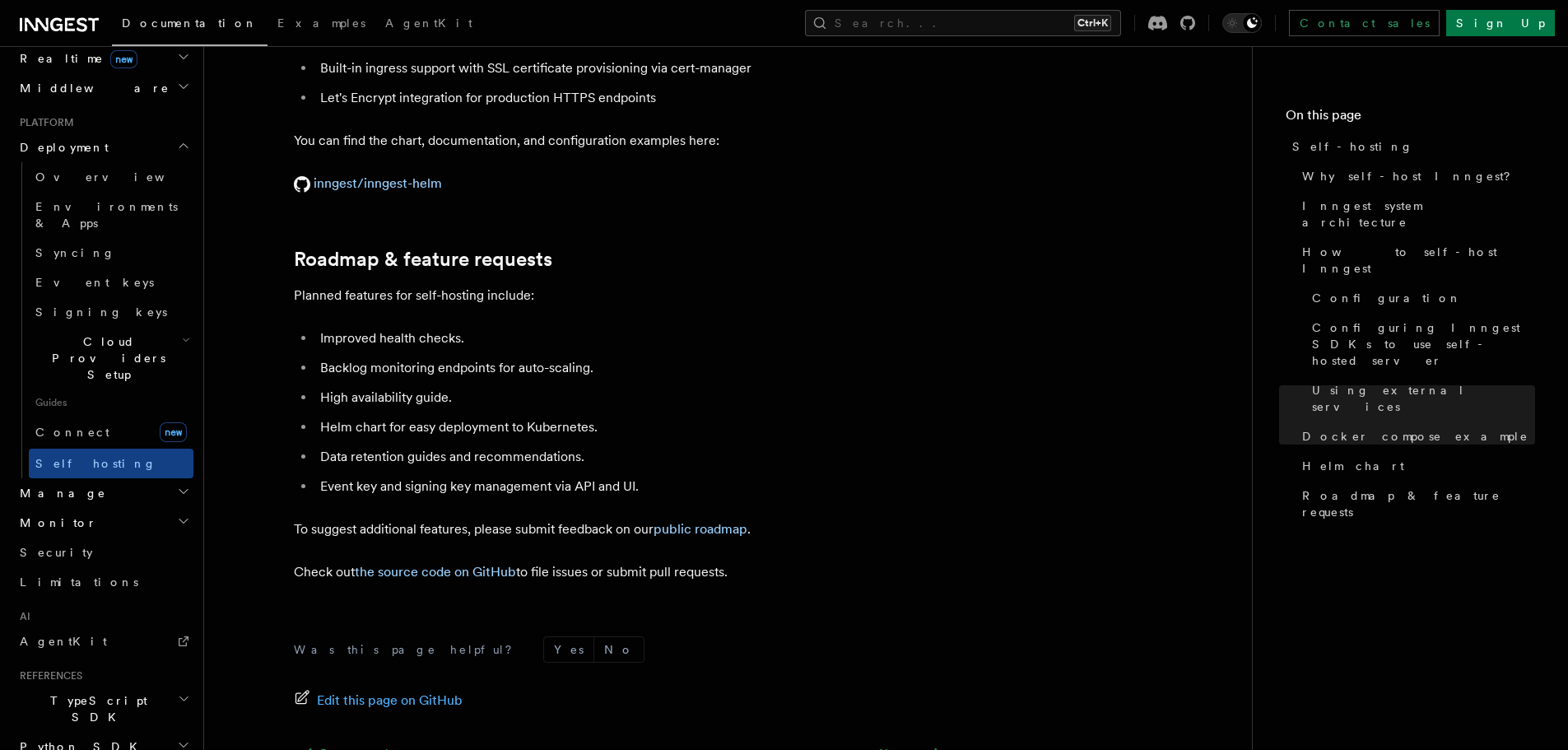
scroll to position [6202, 0]
click at [401, 385] on li "High availability guide." at bounding box center [633, 397] width 637 height 23
click at [467, 385] on li "High availability guide." at bounding box center [633, 397] width 637 height 23
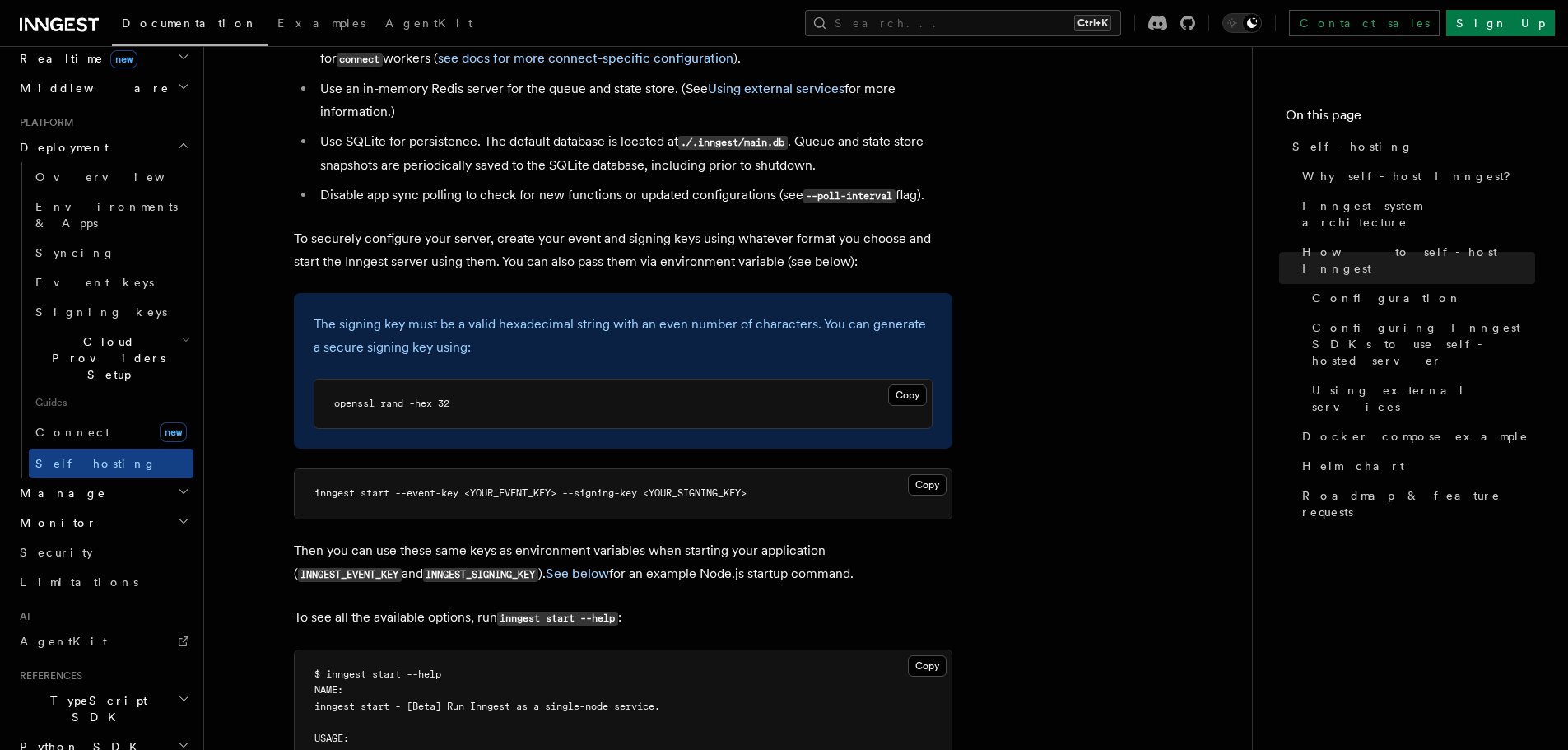
scroll to position [2219, 0]
